Goal: Task Accomplishment & Management: Use online tool/utility

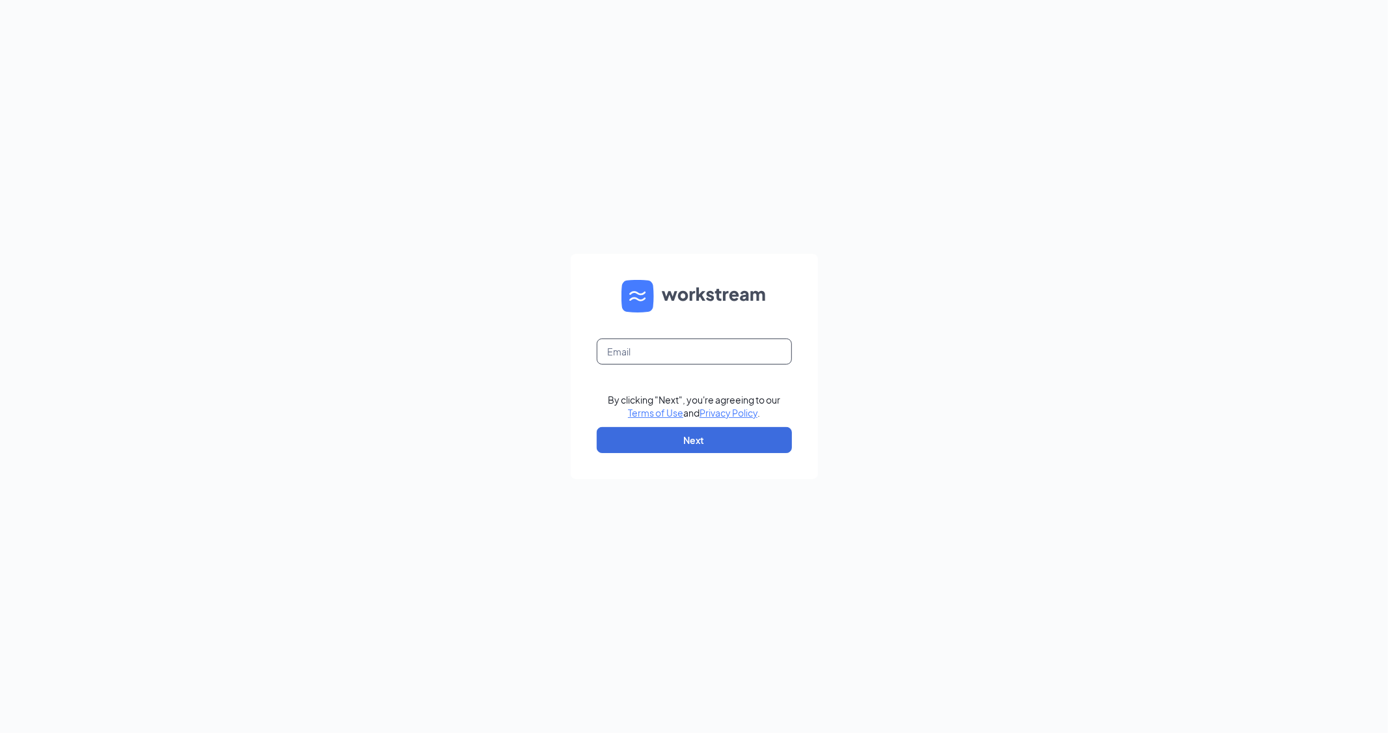
click at [660, 353] on input "text" at bounding box center [694, 351] width 195 height 26
type input "[EMAIL_ADDRESS][DOMAIN_NAME]"
click at [732, 440] on button "Next" at bounding box center [694, 440] width 195 height 26
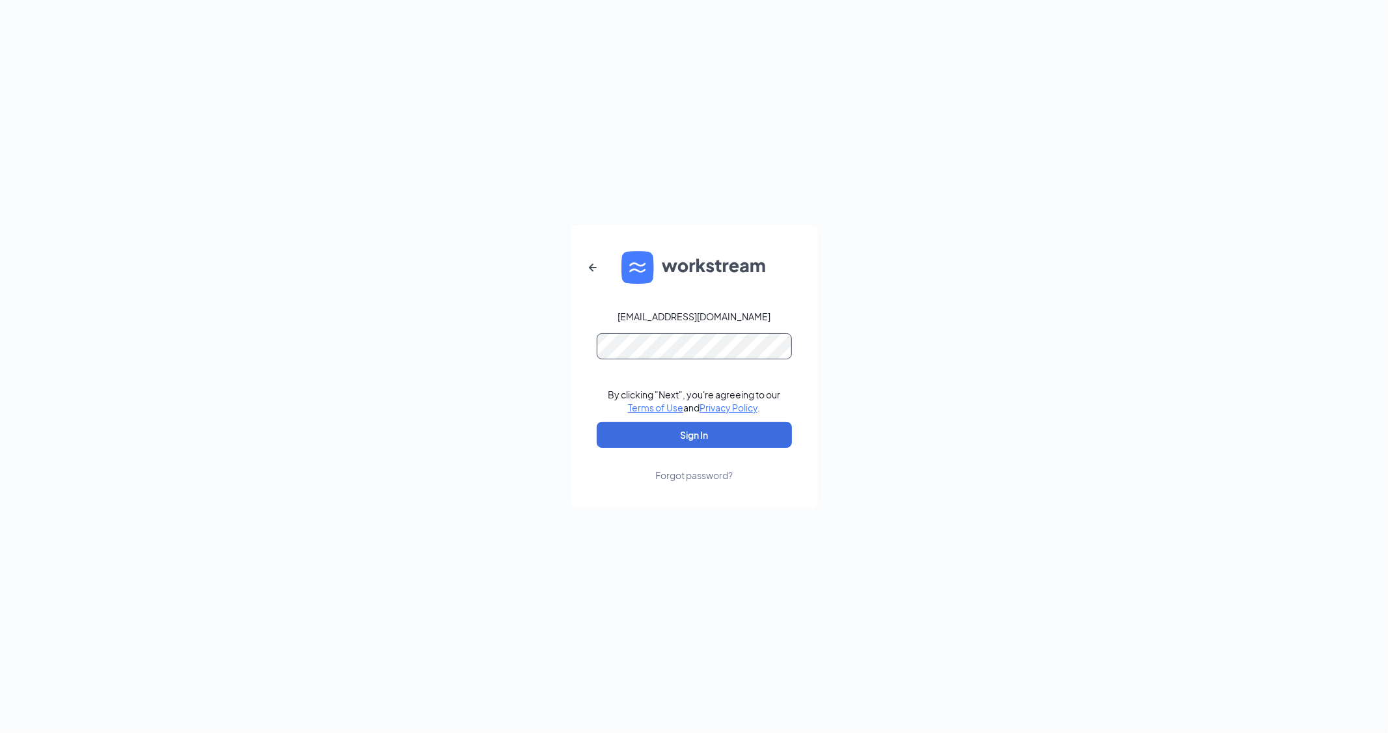
click at [597, 422] on button "Sign In" at bounding box center [694, 435] width 195 height 26
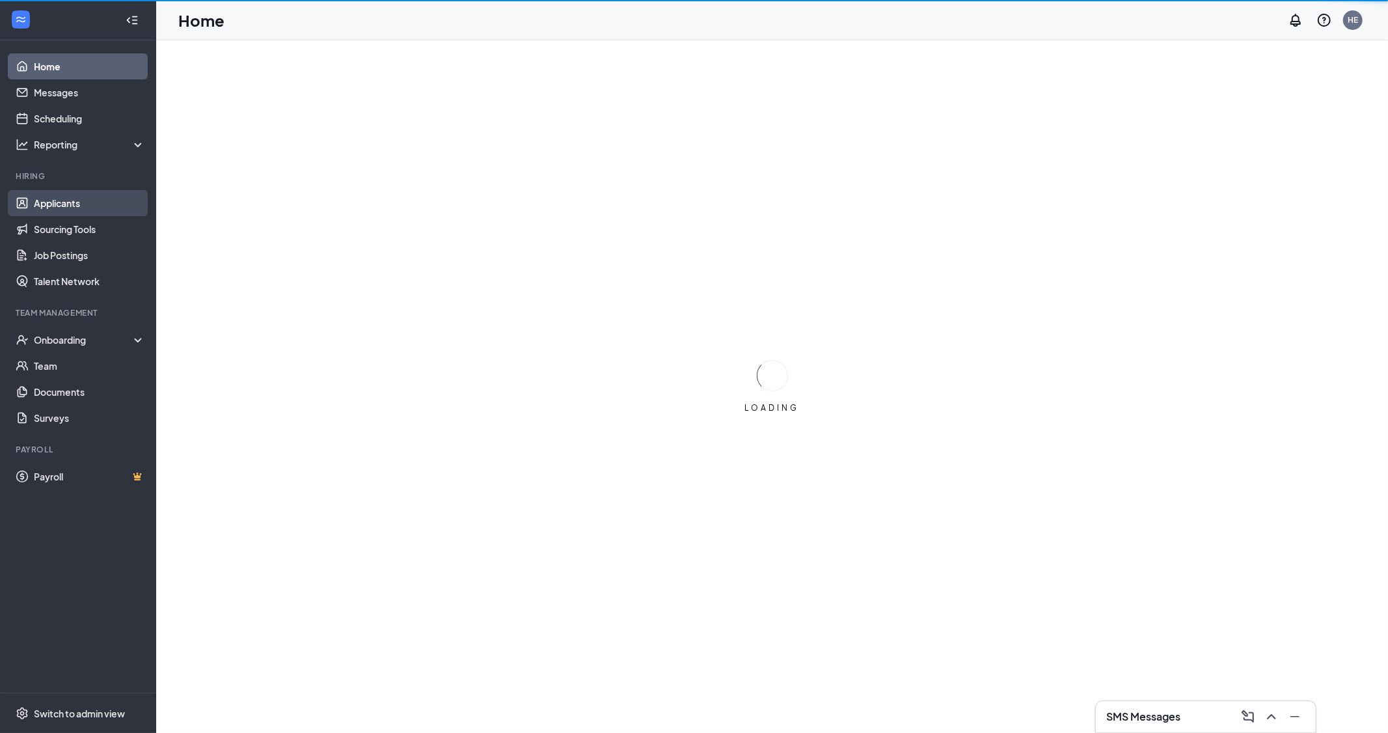
click at [87, 210] on link "Applicants" at bounding box center [89, 203] width 111 height 26
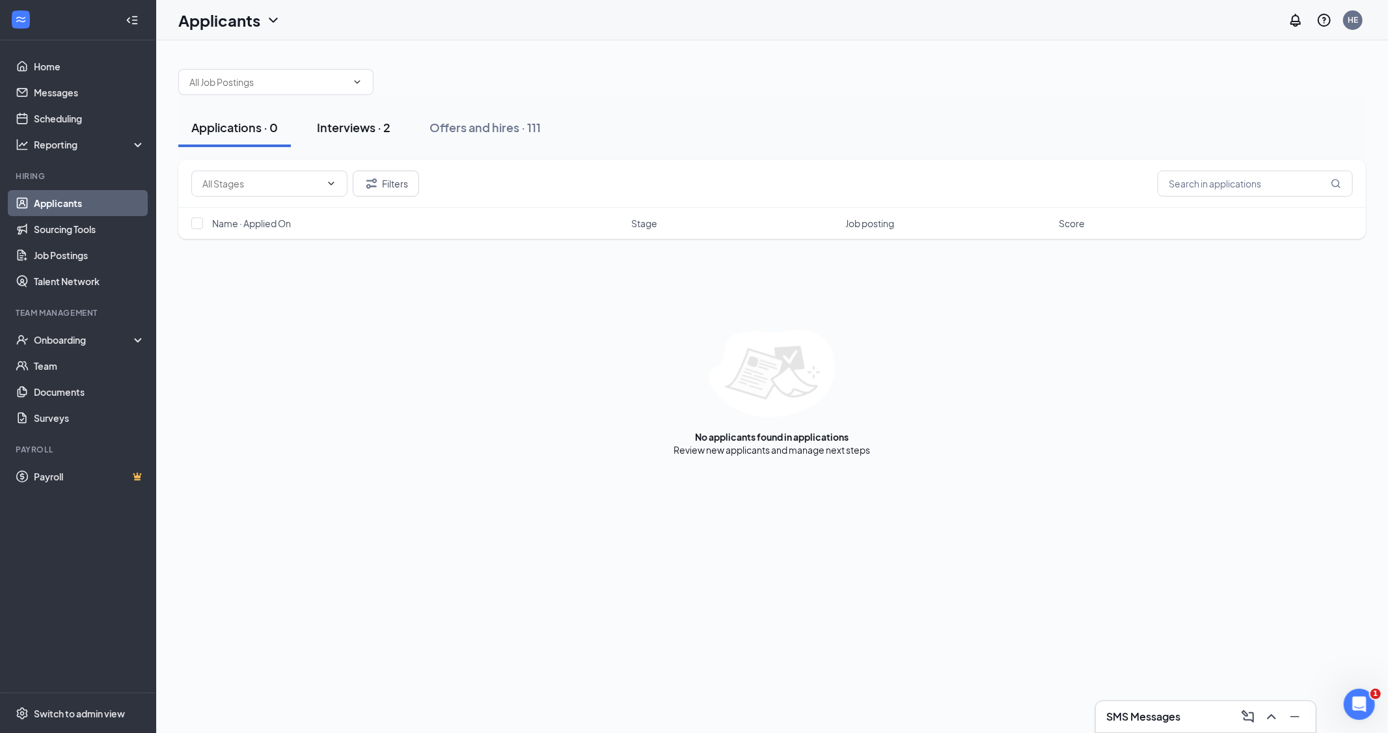
click at [384, 122] on div "Interviews · 2" at bounding box center [354, 127] width 74 height 16
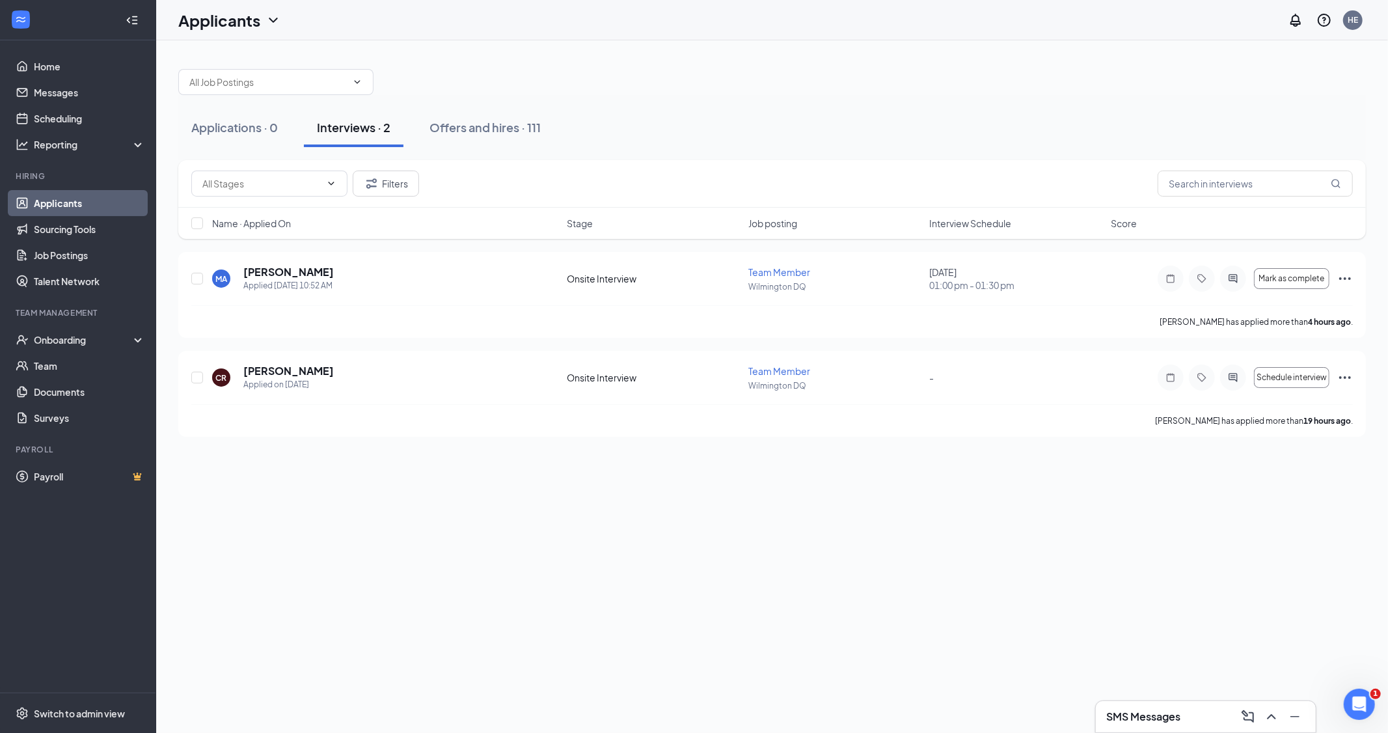
click at [352, 131] on div "Interviews · 2" at bounding box center [354, 127] width 74 height 16
click at [223, 128] on div "Applications · 0" at bounding box center [234, 127] width 87 height 16
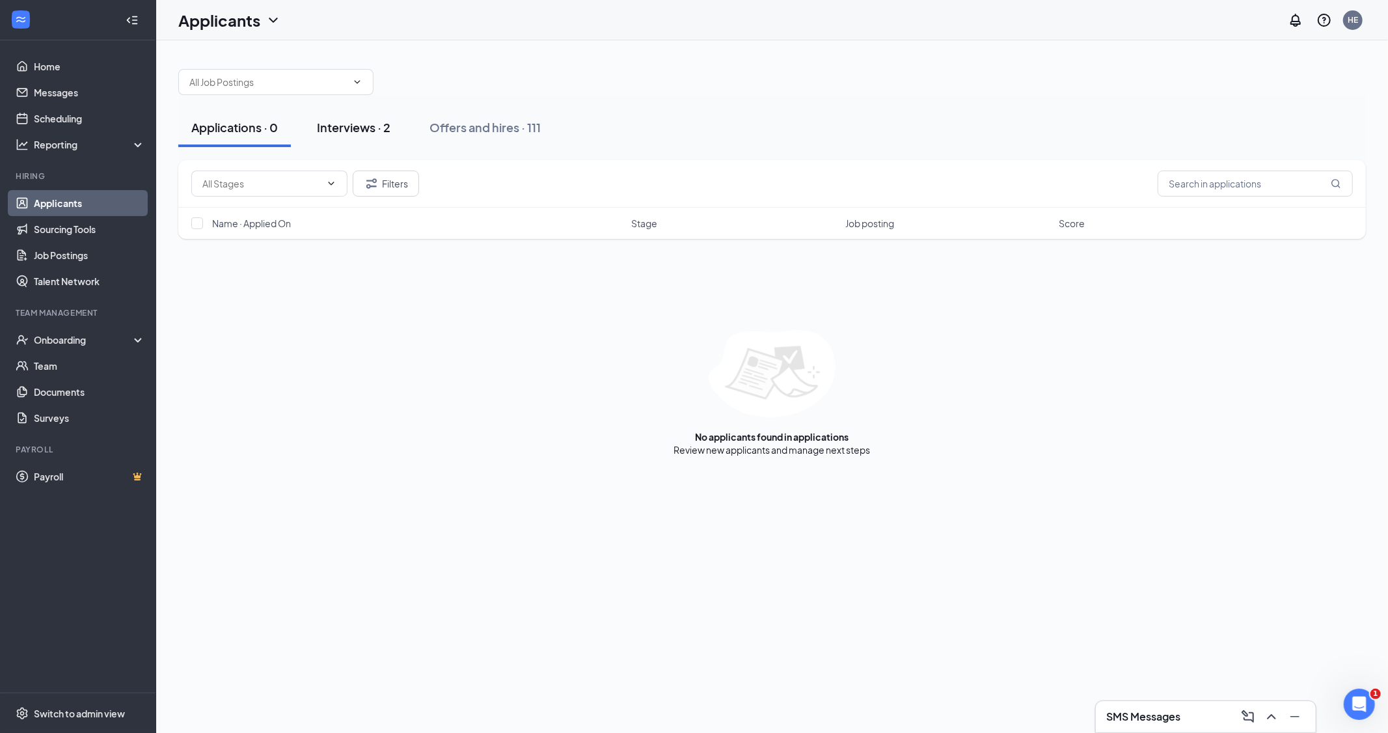
click at [334, 129] on div "Interviews · 2" at bounding box center [354, 127] width 74 height 16
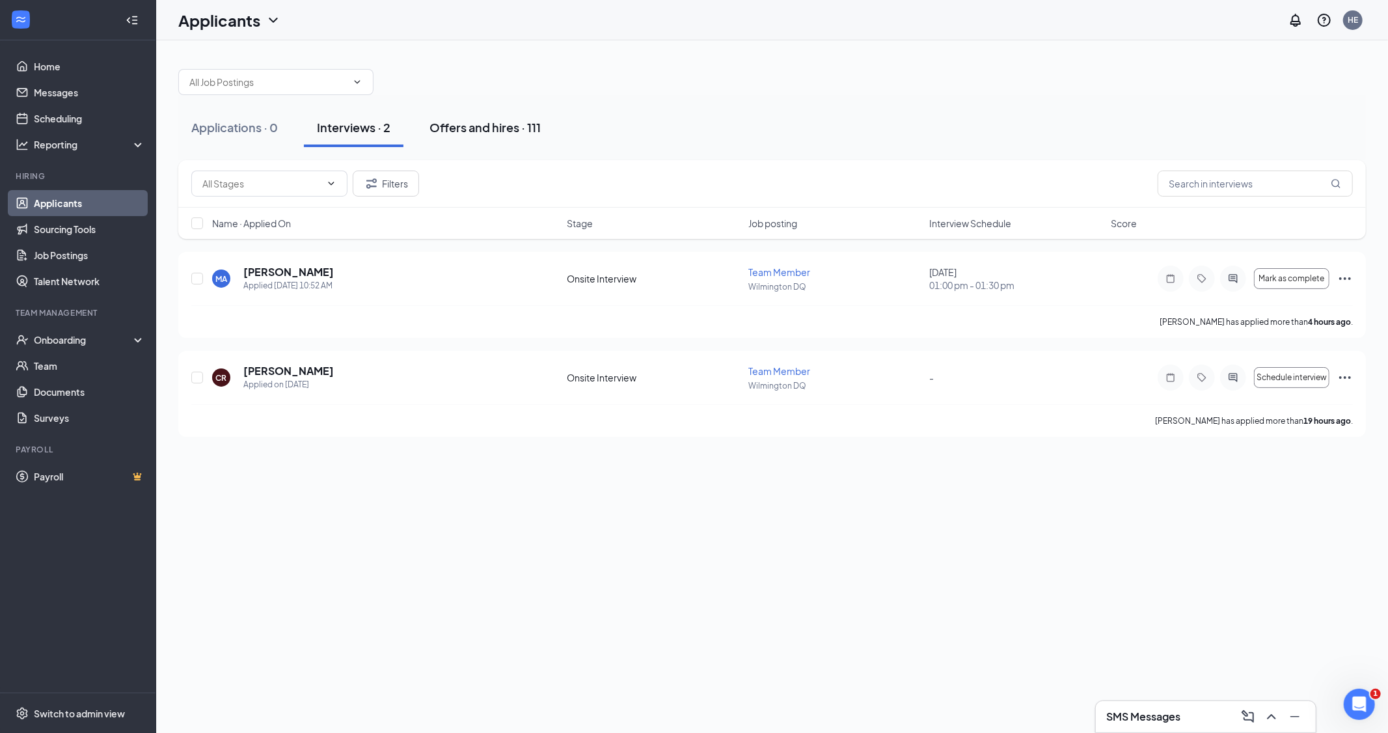
click at [511, 139] on button "Offers and hires · 111" at bounding box center [484, 127] width 137 height 39
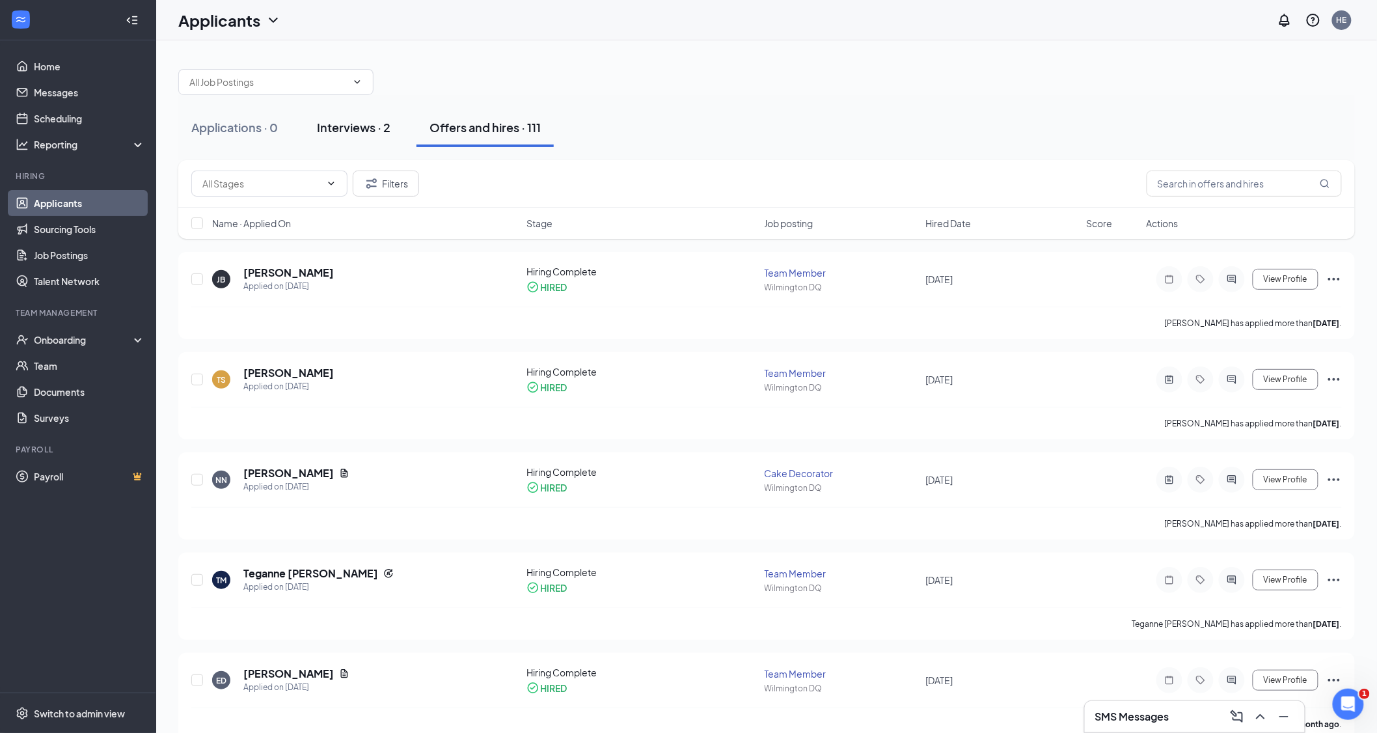
click at [334, 128] on div "Interviews · 2" at bounding box center [354, 127] width 74 height 16
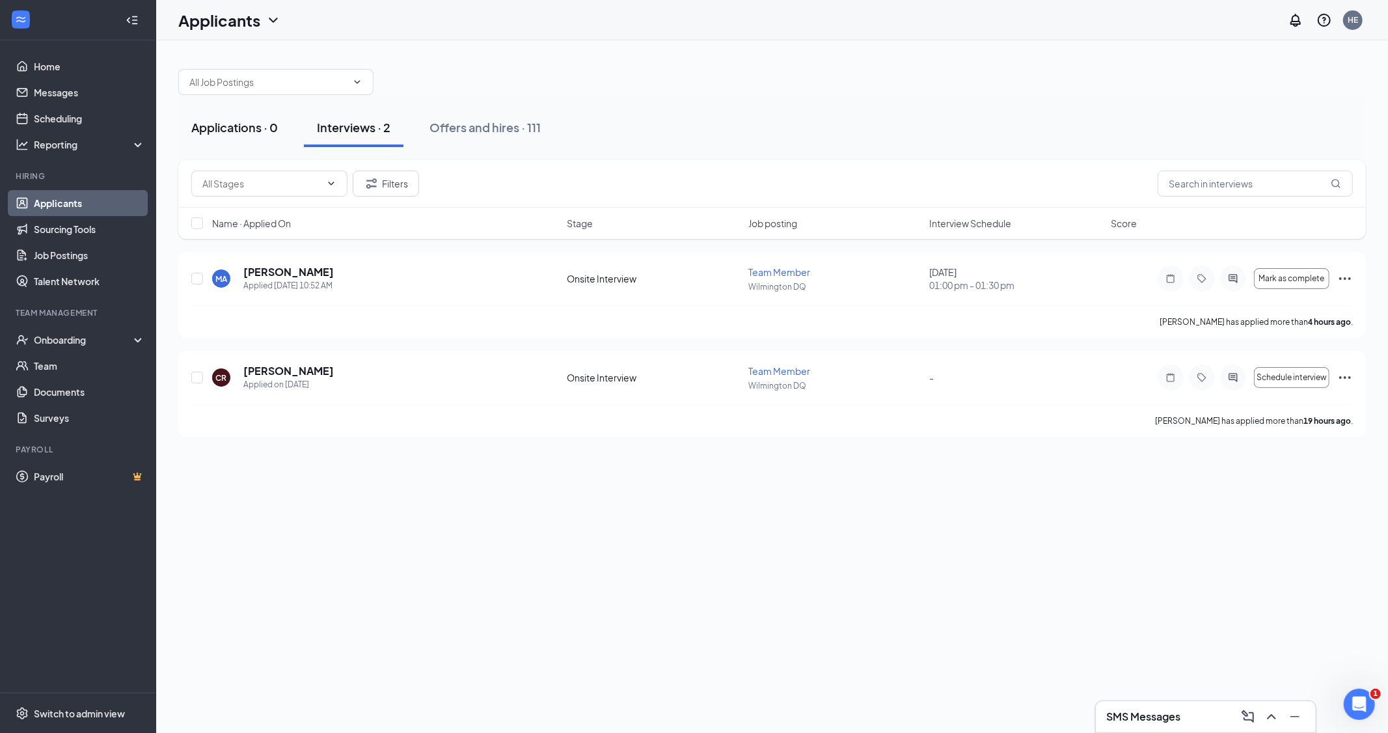
click at [245, 130] on div "Applications · 0" at bounding box center [234, 127] width 87 height 16
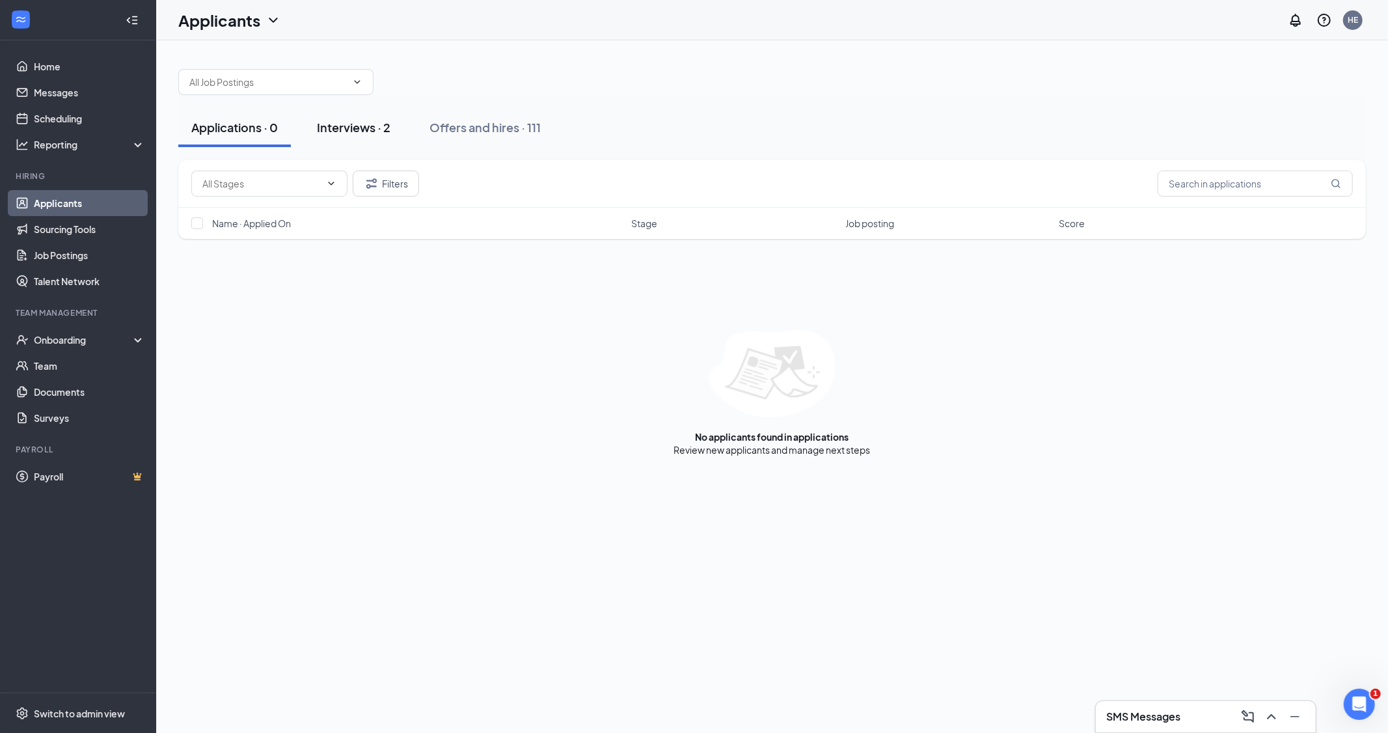
click at [368, 130] on div "Interviews · 2" at bounding box center [354, 127] width 74 height 16
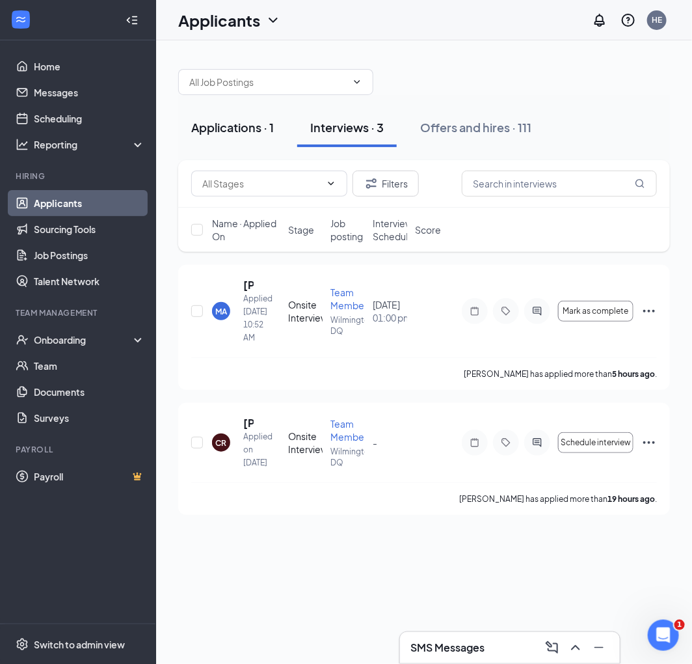
click at [271, 128] on div "Applications · 1" at bounding box center [232, 127] width 83 height 16
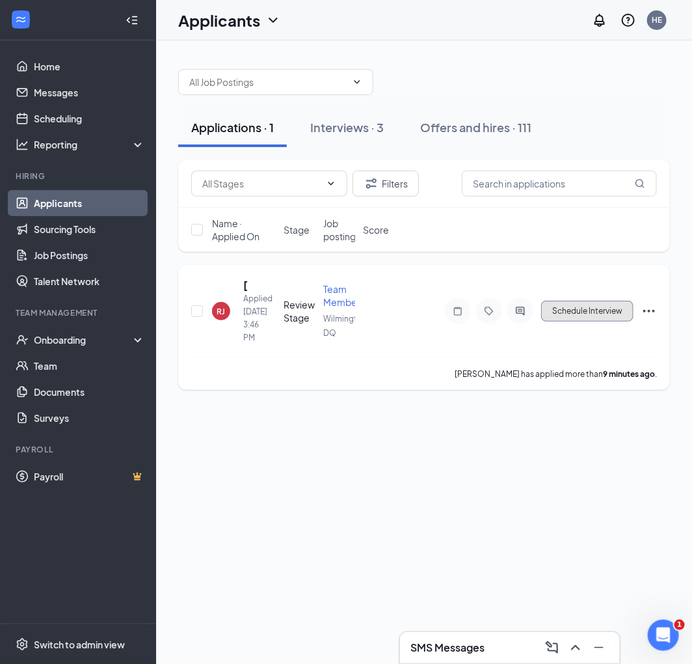
click at [576, 306] on button "Schedule Interview" at bounding box center [587, 311] width 92 height 21
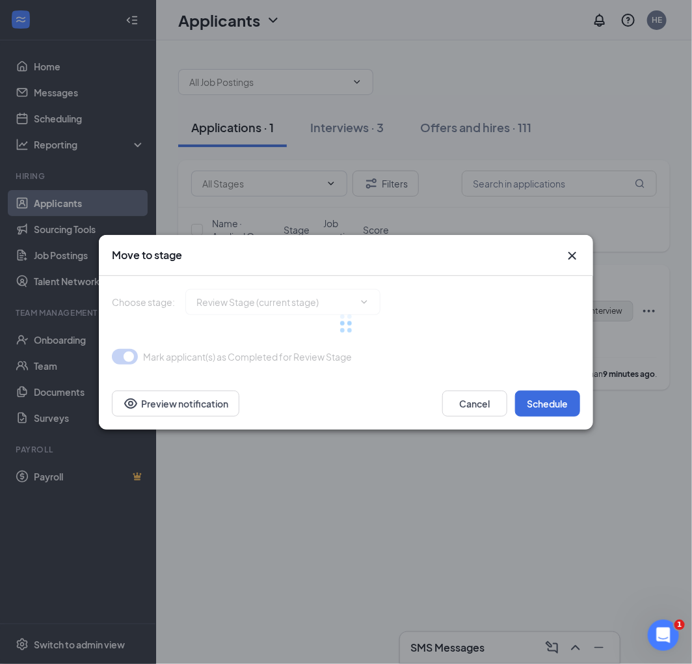
type input "Onsite Interview (next stage)"
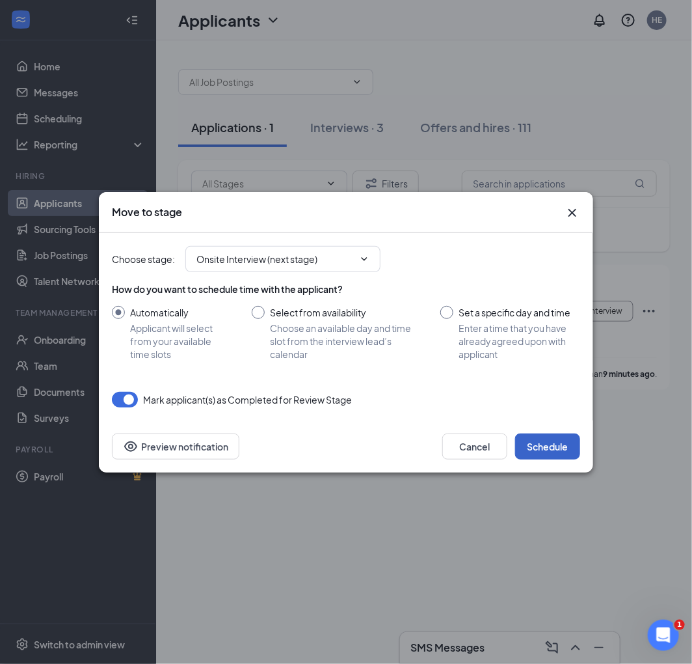
click at [560, 446] on button "Schedule" at bounding box center [547, 446] width 65 height 26
